Goal: Task Accomplishment & Management: Complete application form

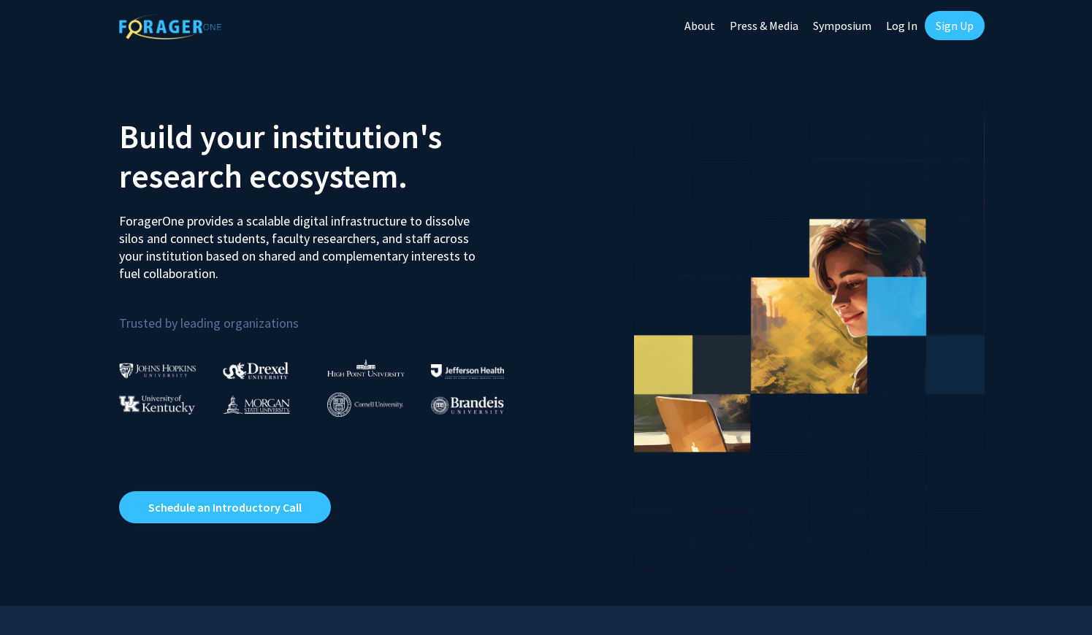
click at [905, 21] on link "Log In" at bounding box center [902, 25] width 46 height 51
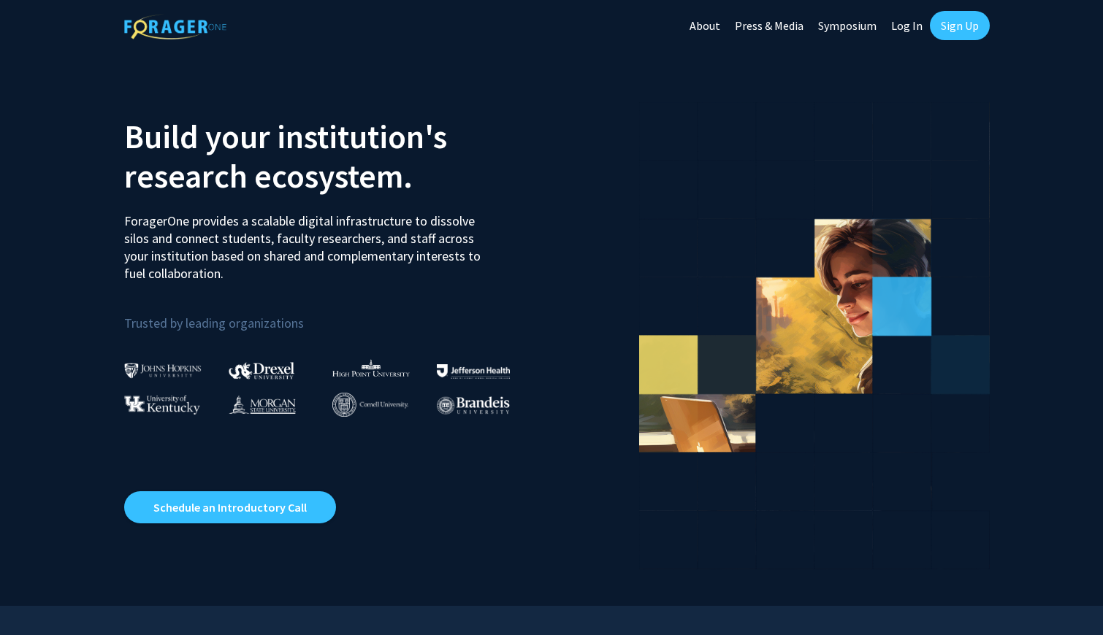
select select
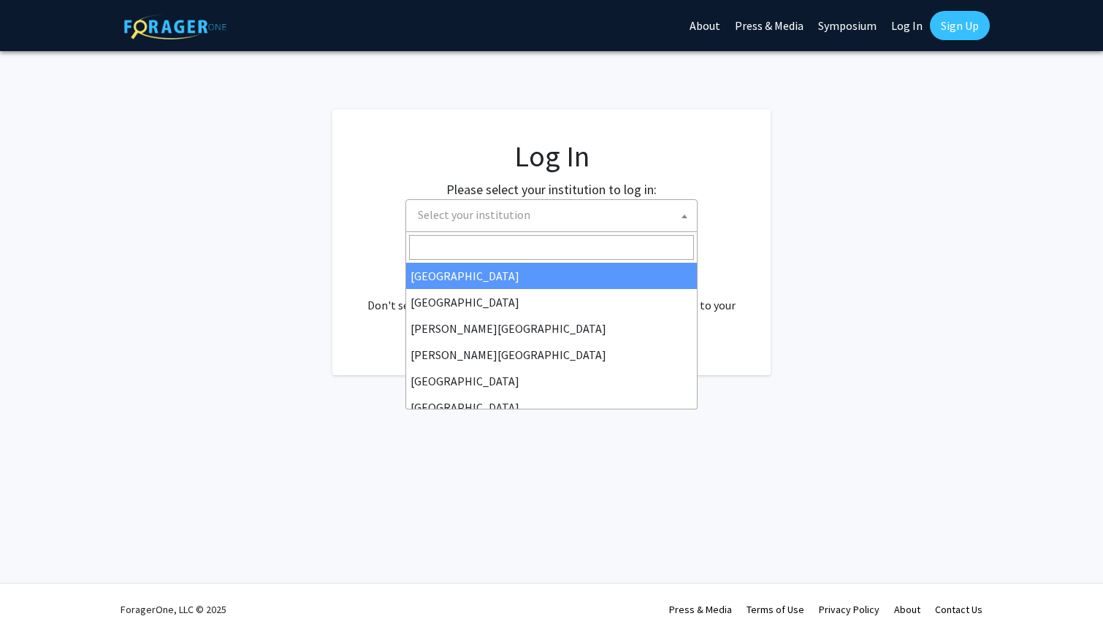
click at [570, 218] on span "Select your institution" at bounding box center [554, 215] width 285 height 30
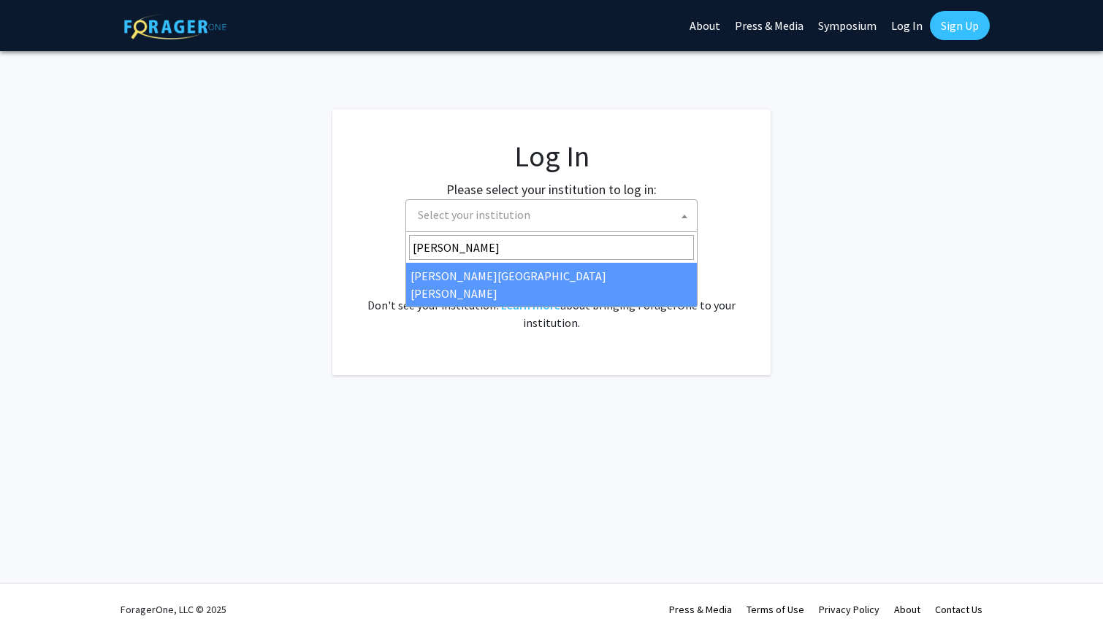
type input "[PERSON_NAME]"
select select "1"
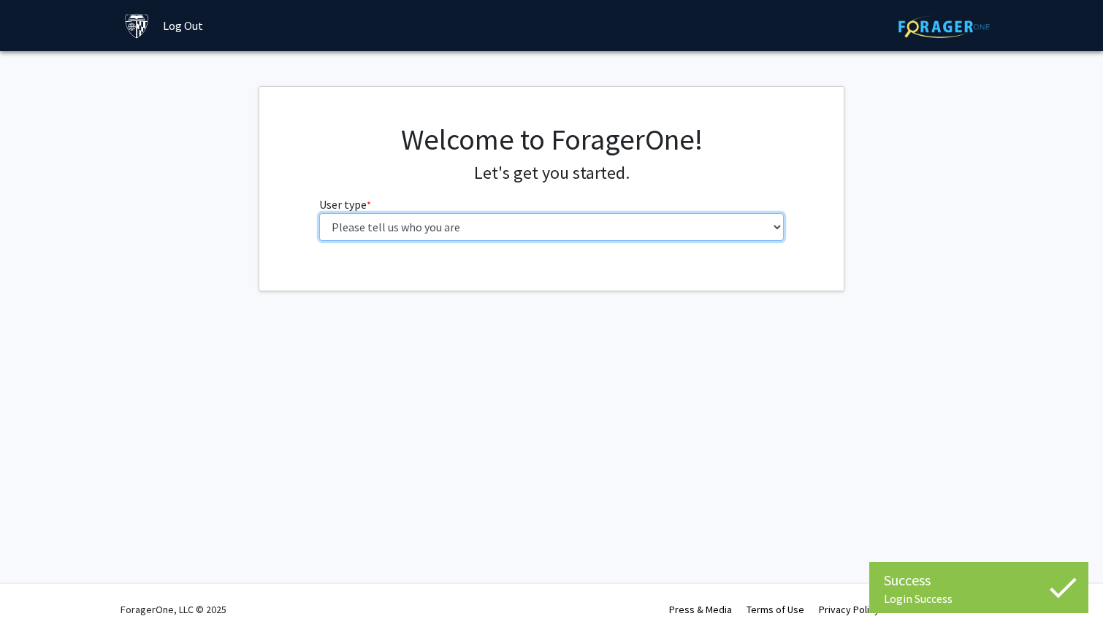
click at [632, 240] on select "Please tell us who you are Undergraduate Student Master's Student Doctoral Cand…" at bounding box center [551, 227] width 465 height 28
select select "1: undergrad"
click at [319, 213] on select "Please tell us who you are Undergraduate Student Master's Student Doctoral Cand…" at bounding box center [551, 227] width 465 height 28
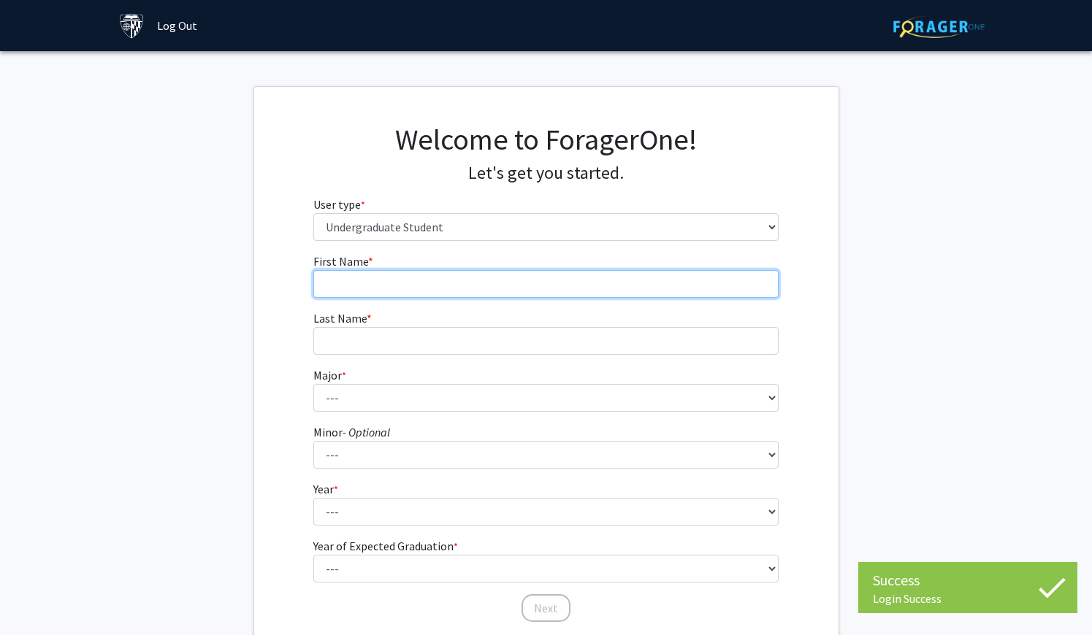
click at [573, 284] on input "First Name * required" at bounding box center [545, 284] width 465 height 28
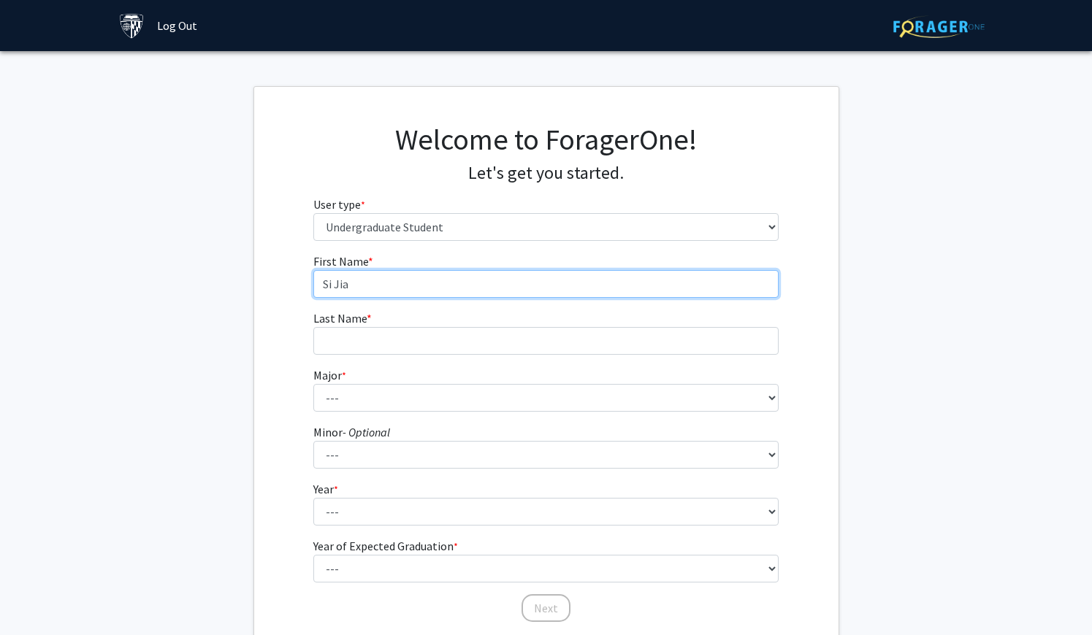
type input "Si Jia"
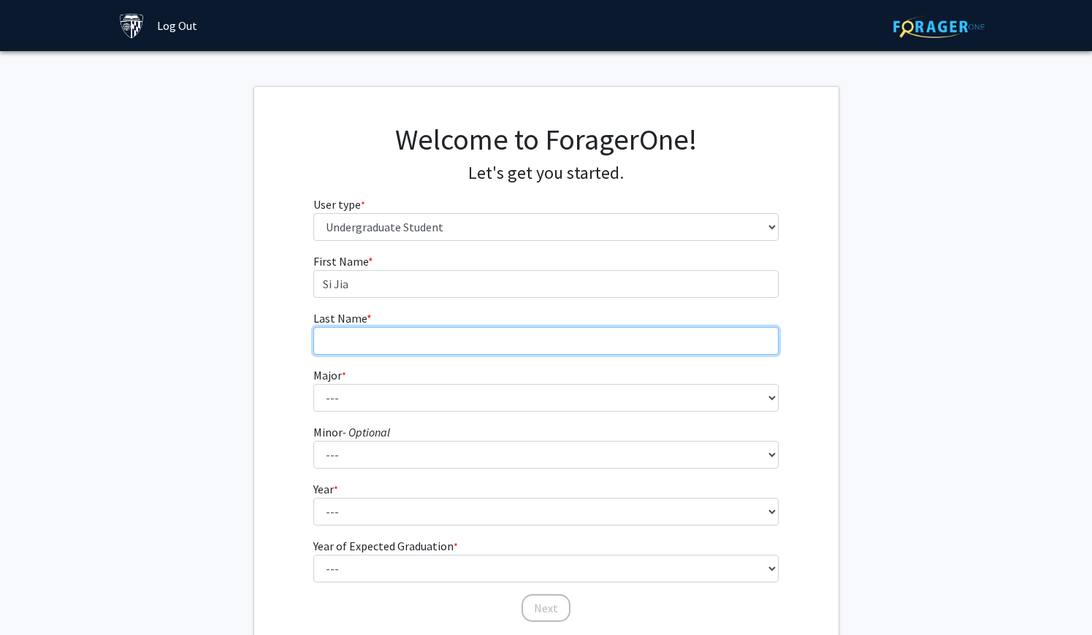
click at [455, 353] on input "Last Name * required" at bounding box center [545, 341] width 465 height 28
type input "Zhu"
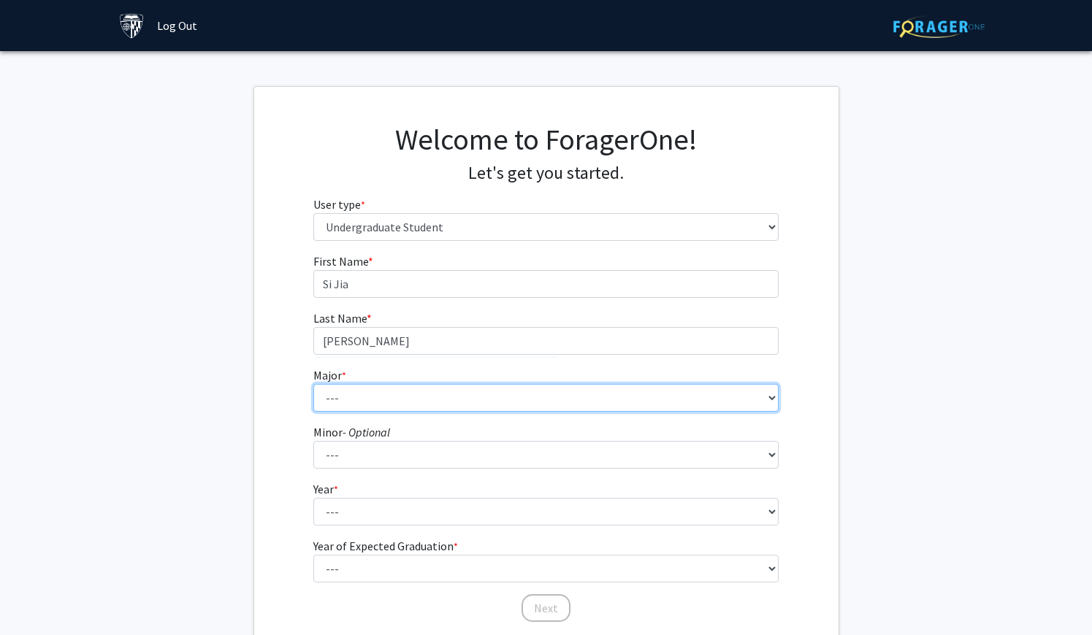
click at [432, 398] on select "--- Africana Studies Anthropology Applied Mathematics & Statistics Archaeology …" at bounding box center [545, 398] width 465 height 28
select select "15: 30"
click at [313, 384] on select "--- Africana Studies Anthropology Applied Mathematics & Statistics Archaeology …" at bounding box center [545, 398] width 465 height 28
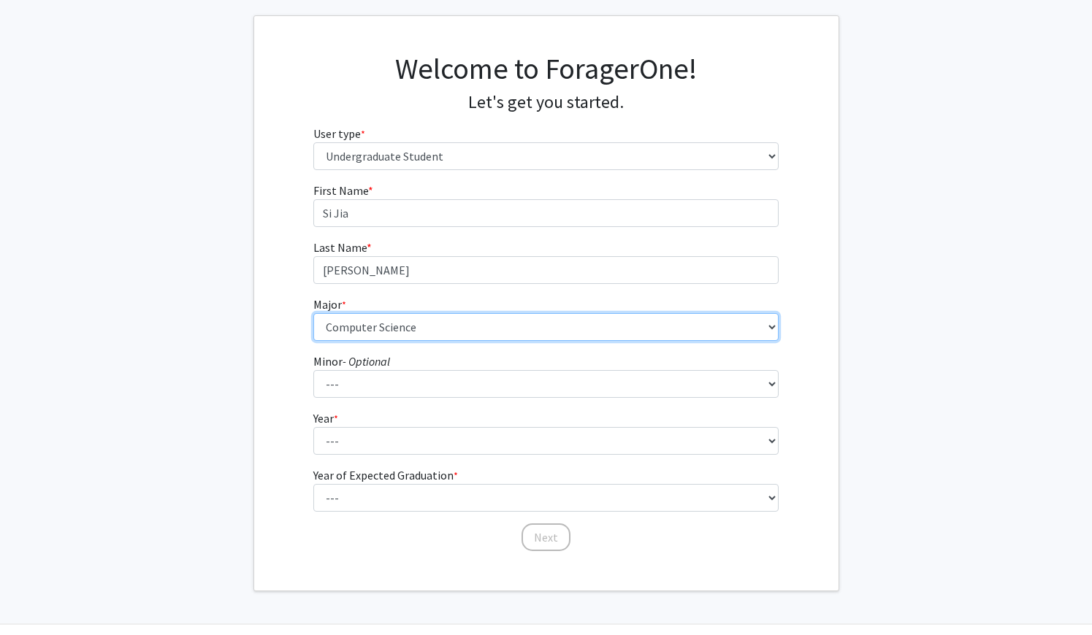
scroll to position [80, 0]
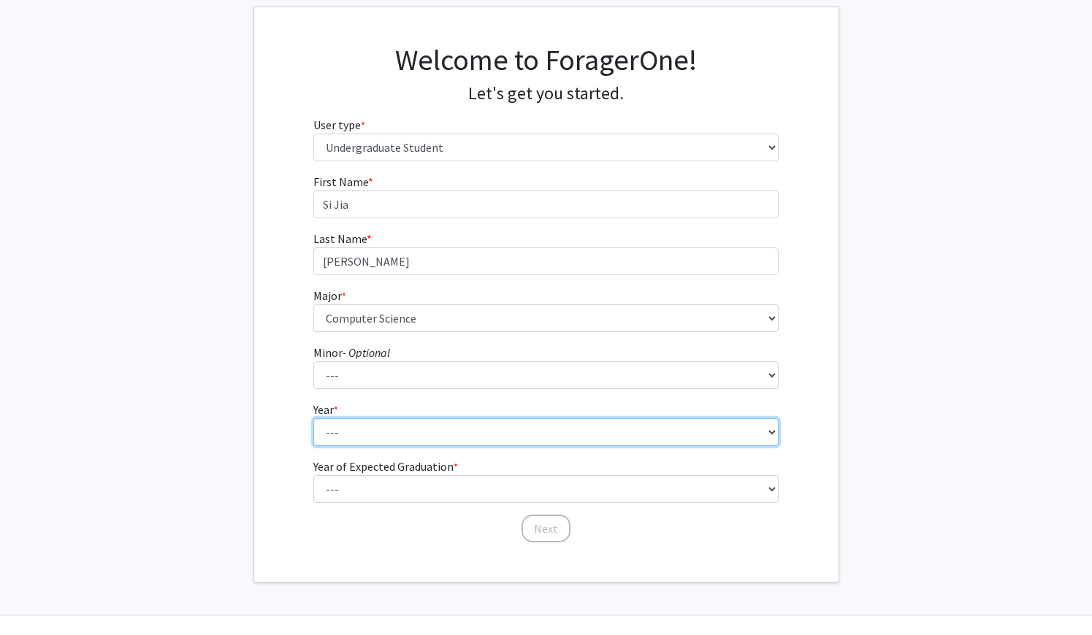
click at [375, 433] on select "--- First-year Sophomore Junior Senior Postbaccalaureate Certificate" at bounding box center [545, 432] width 465 height 28
select select "2: sophomore"
click at [313, 418] on select "--- First-year Sophomore Junior Senior Postbaccalaureate Certificate" at bounding box center [545, 432] width 465 height 28
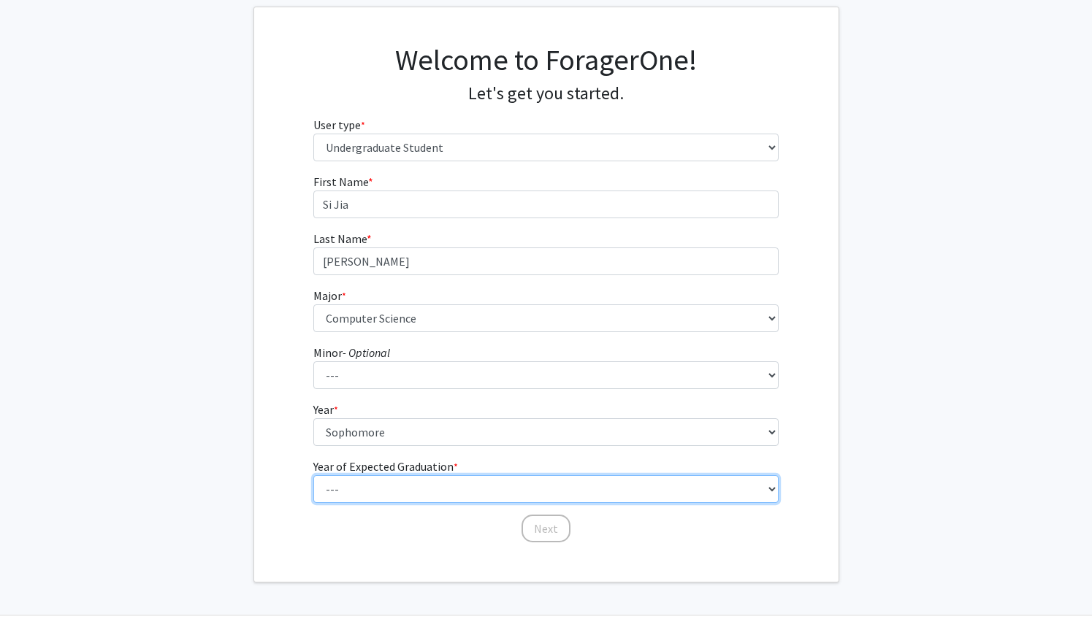
click at [364, 492] on select "--- 2025 2026 2027 2028 2029 2030 2031 2032 2033 2034" at bounding box center [545, 489] width 465 height 28
select select "4: 2028"
click at [313, 475] on select "--- 2025 2026 2027 2028 2029 2030 2031 2032 2033 2034" at bounding box center [545, 489] width 465 height 28
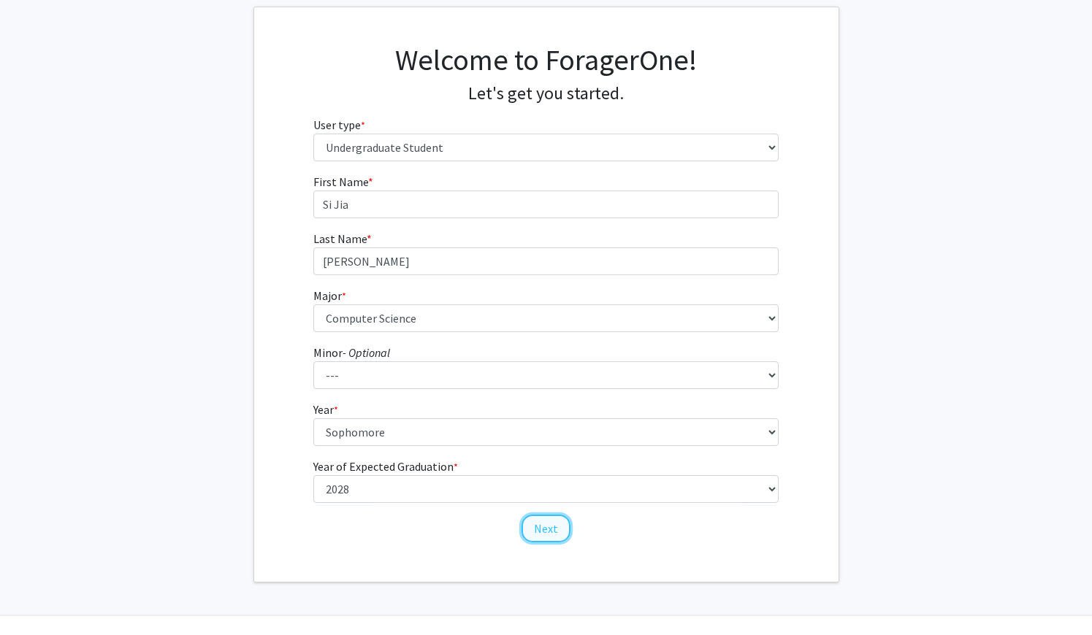
click at [548, 528] on button "Next" at bounding box center [545, 529] width 49 height 28
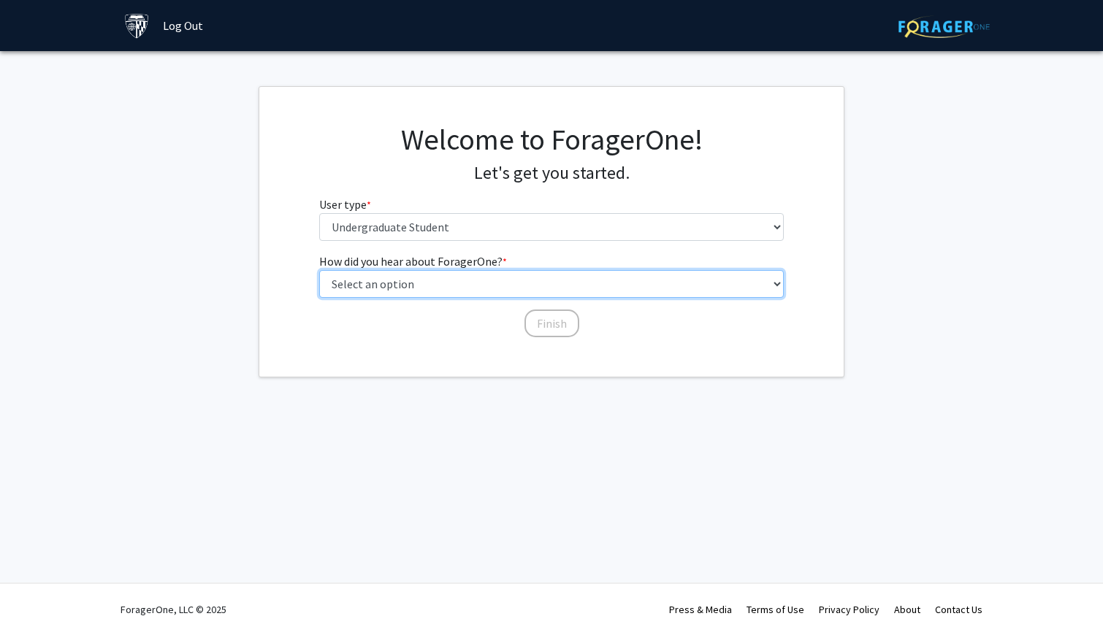
click at [510, 283] on select "Select an option Peer/student recommendation Faculty/staff recommendation Unive…" at bounding box center [551, 284] width 465 height 28
select select "3: university_website"
click at [319, 270] on select "Select an option Peer/student recommendation Faculty/staff recommendation Unive…" at bounding box center [551, 284] width 465 height 28
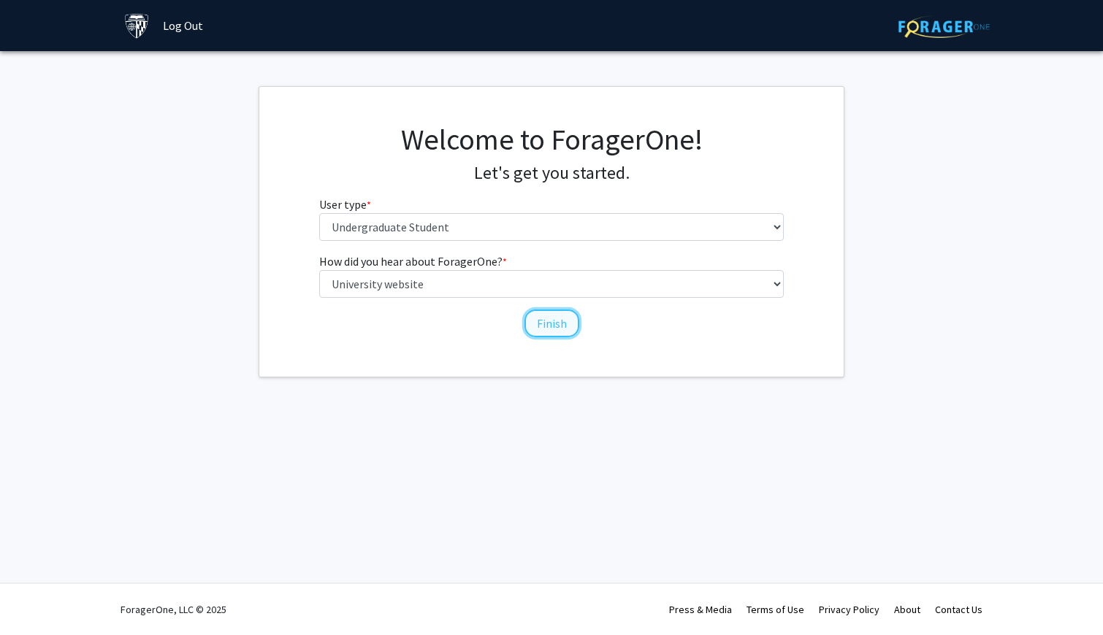
click at [551, 326] on button "Finish" at bounding box center [551, 324] width 55 height 28
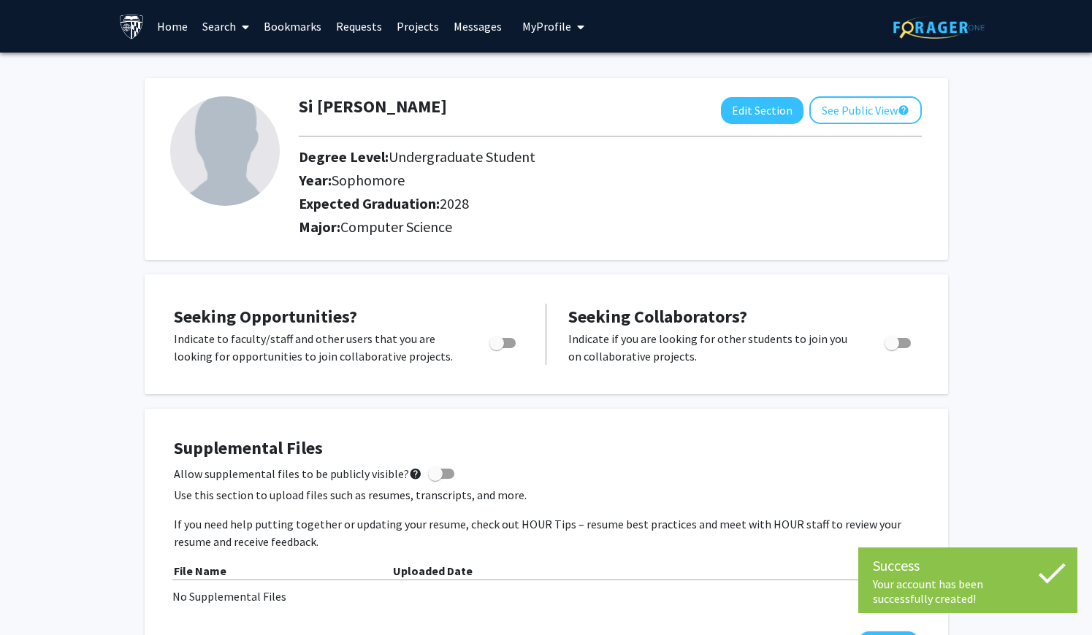
click at [501, 344] on span "Toggle" at bounding box center [496, 343] width 15 height 15
click at [497, 348] on input "Are you actively seeking opportunities?" at bounding box center [496, 348] width 1 height 1
checkbox input "true"
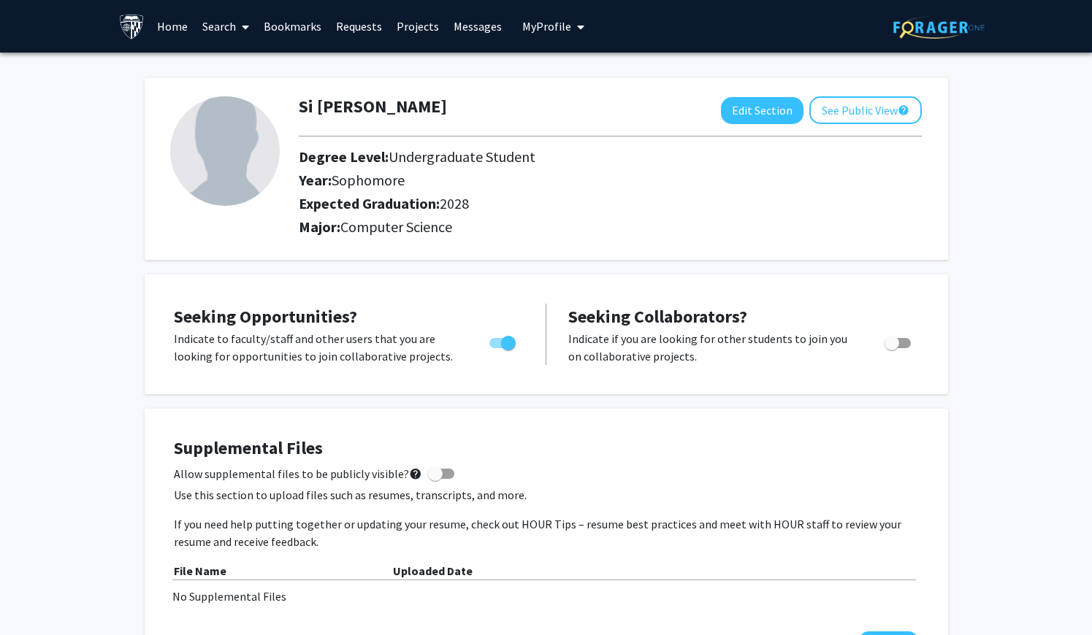
click at [221, 29] on link "Search" at bounding box center [225, 26] width 61 height 51
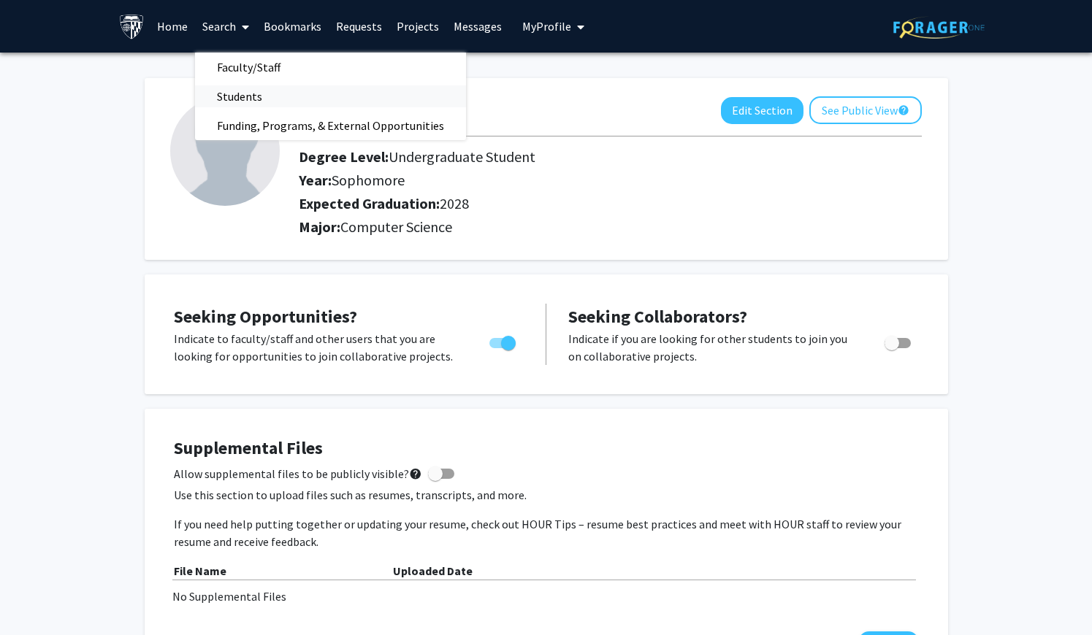
click at [234, 93] on span "Students" at bounding box center [239, 96] width 89 height 29
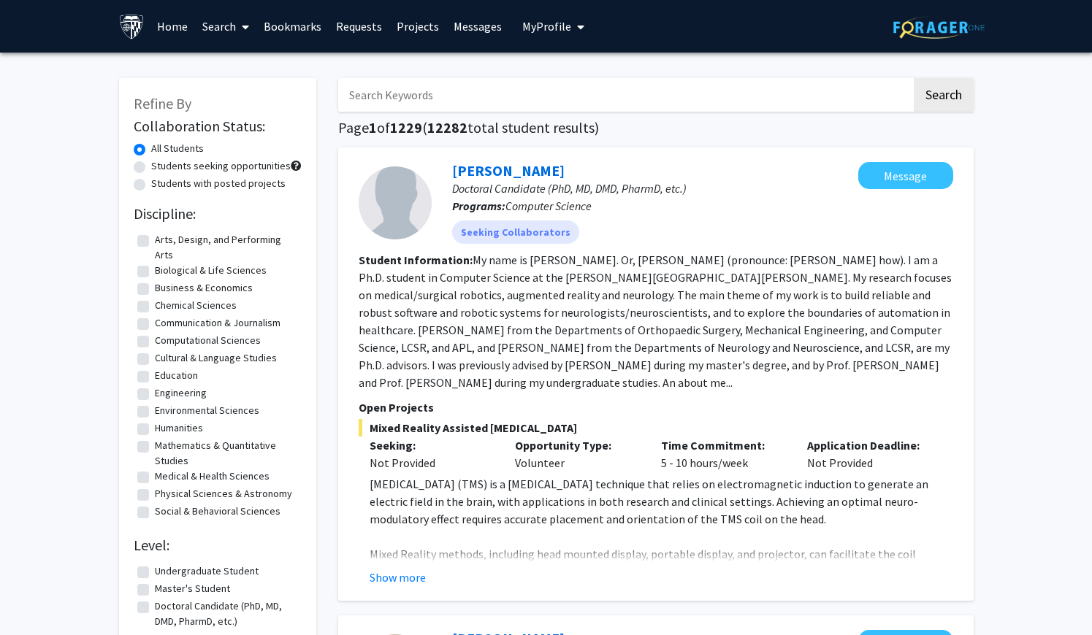
click at [225, 31] on link "Search" at bounding box center [225, 26] width 61 height 51
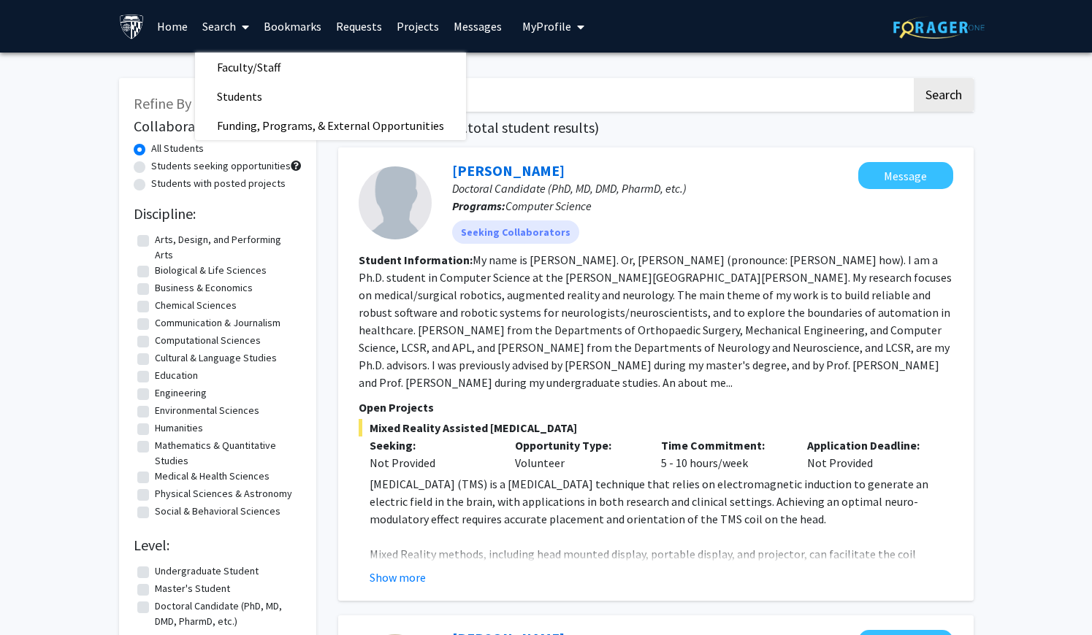
click at [415, 31] on link "Projects" at bounding box center [417, 26] width 57 height 51
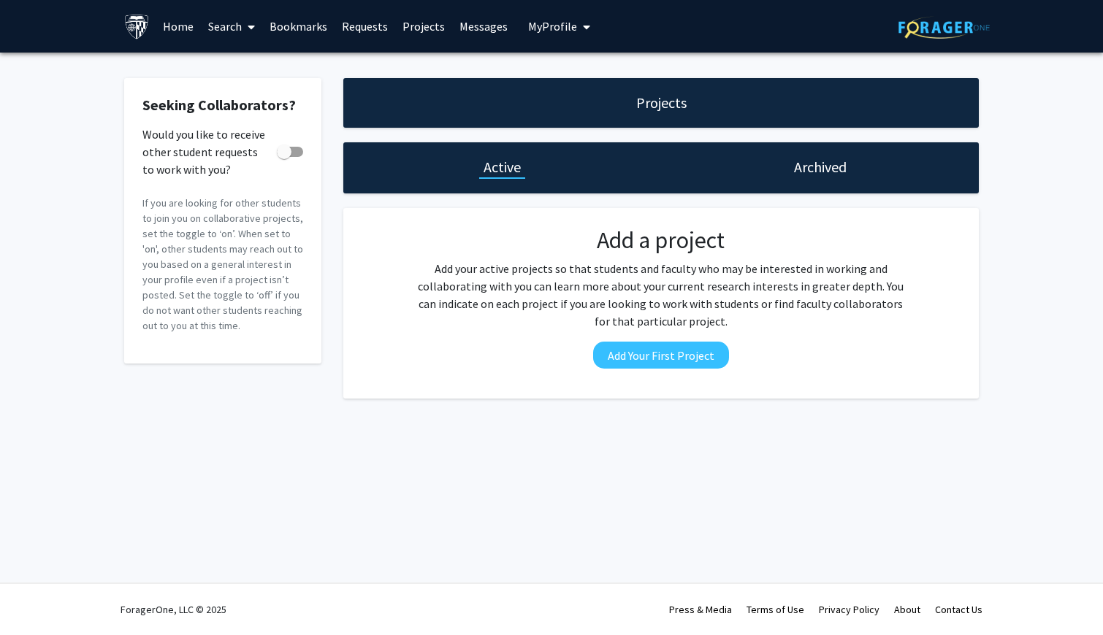
click at [179, 28] on link "Home" at bounding box center [178, 26] width 45 height 51
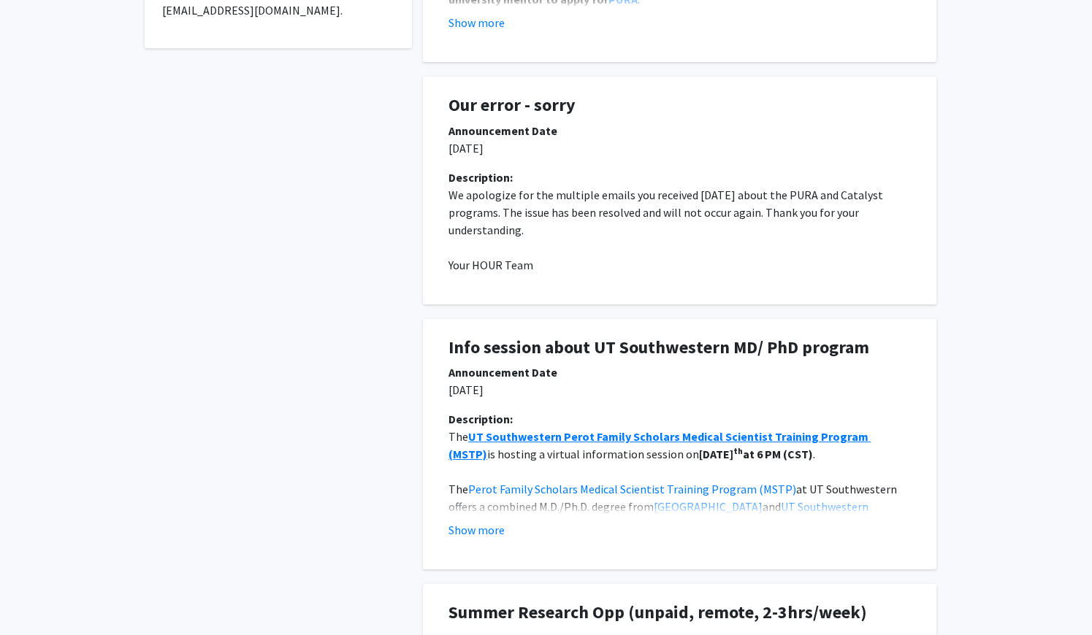
scroll to position [551, 0]
